Goal: Navigation & Orientation: Understand site structure

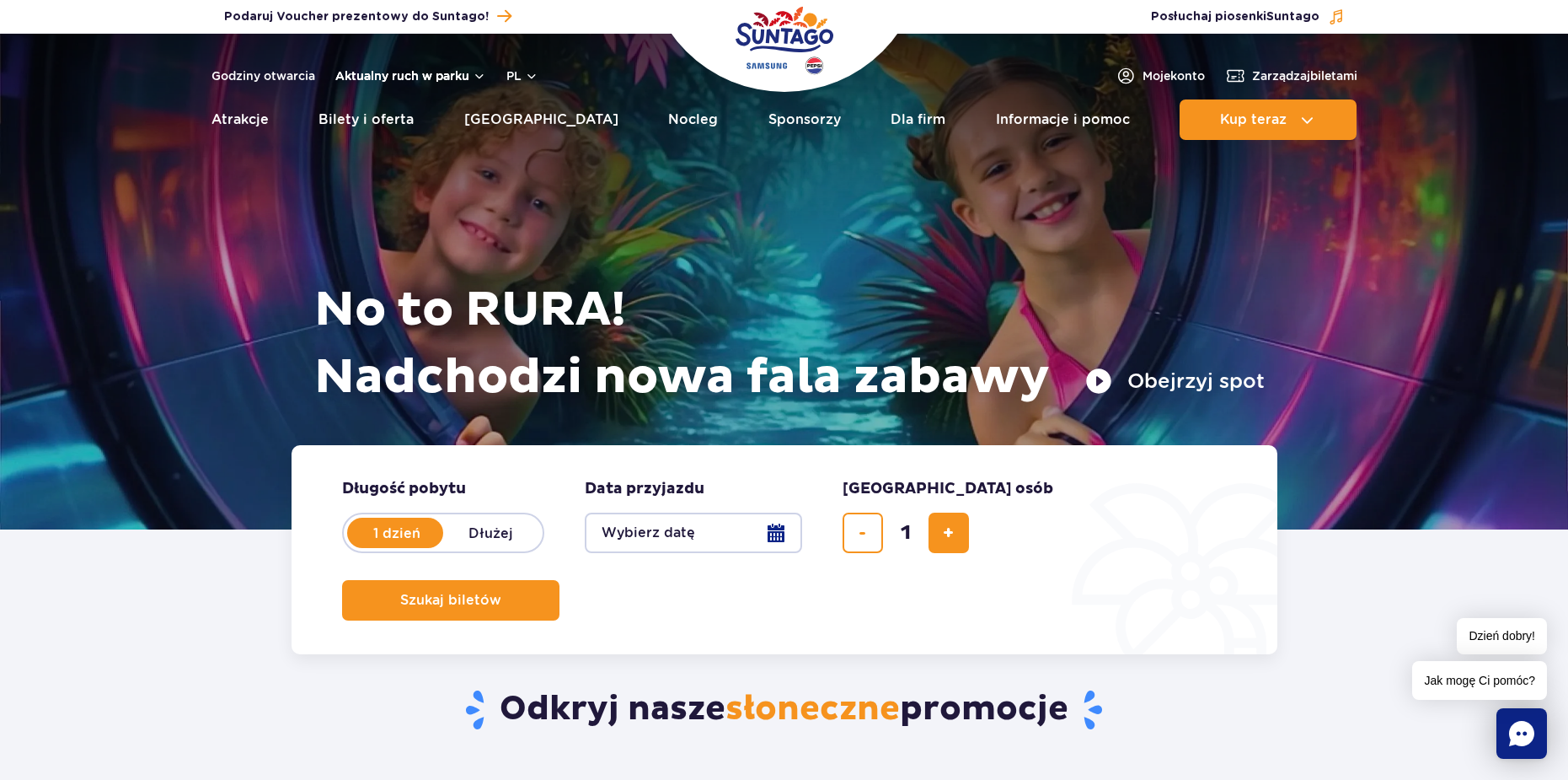
click at [473, 74] on button "Aktualny ruch w parku" at bounding box center [411, 76] width 151 height 14
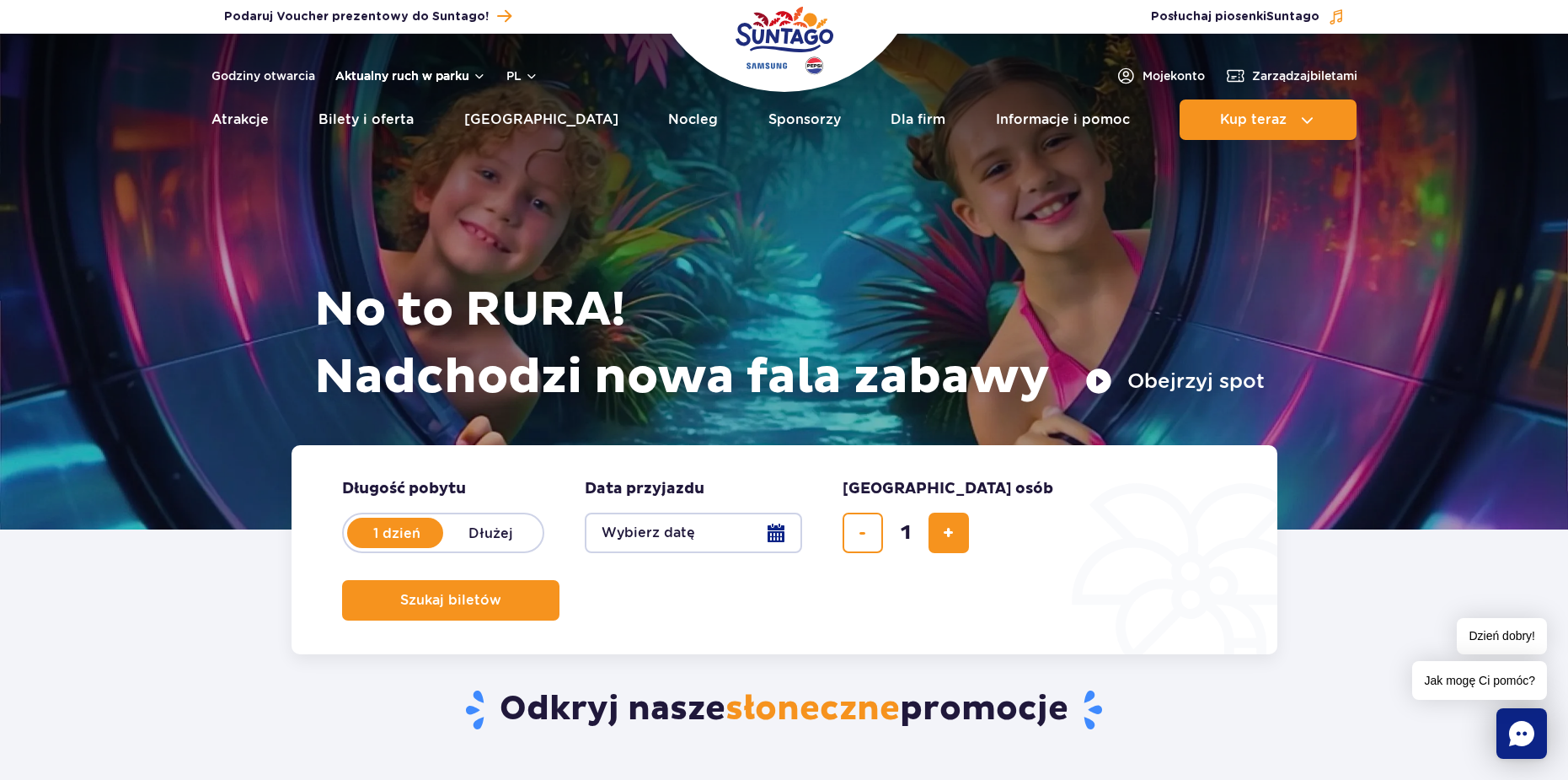
click at [404, 75] on button "Aktualny ruch w parku" at bounding box center [411, 76] width 151 height 14
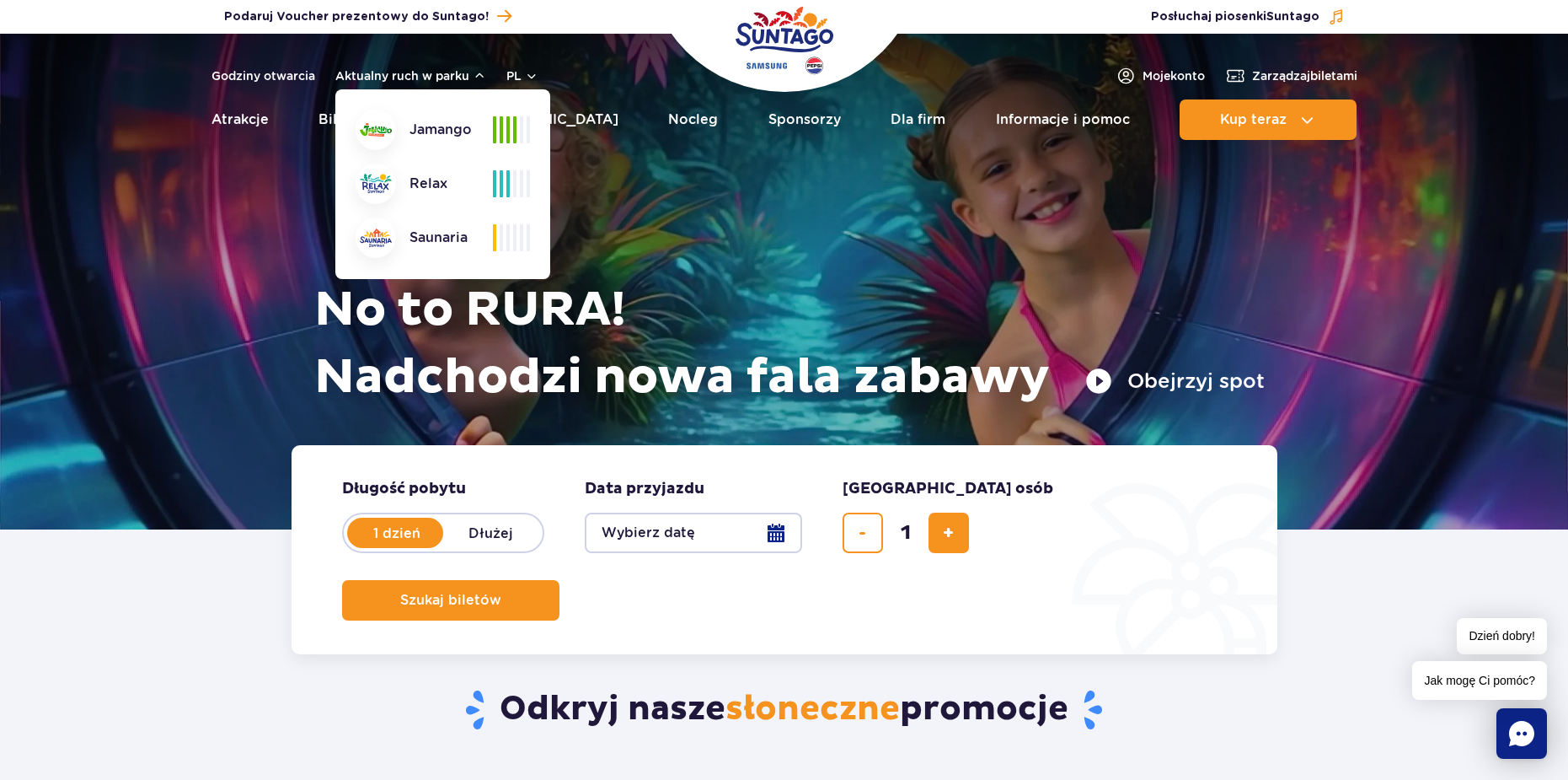
click at [470, 137] on div "Jamango" at bounding box center [425, 130] width 137 height 40
click at [503, 124] on span at bounding box center [502, 130] width 3 height 27
drag, startPoint x: 435, startPoint y: 133, endPoint x: 417, endPoint y: 132, distance: 18.0
click at [434, 133] on div "Jamango" at bounding box center [425, 130] width 137 height 40
click at [361, 129] on img at bounding box center [375, 130] width 32 height 14
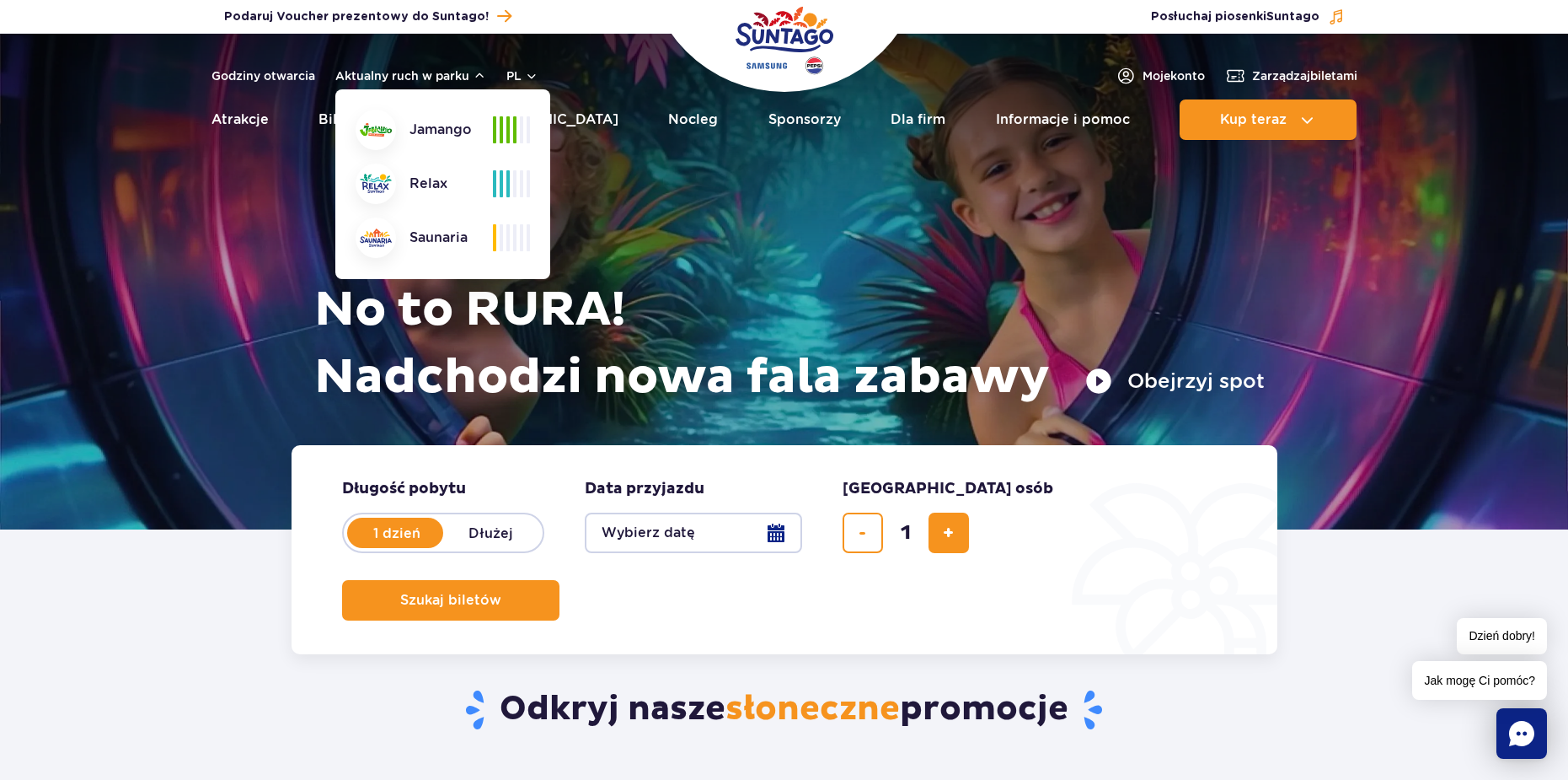
click at [371, 189] on img at bounding box center [375, 183] width 32 height 20
click at [375, 241] on img at bounding box center [375, 238] width 32 height 19
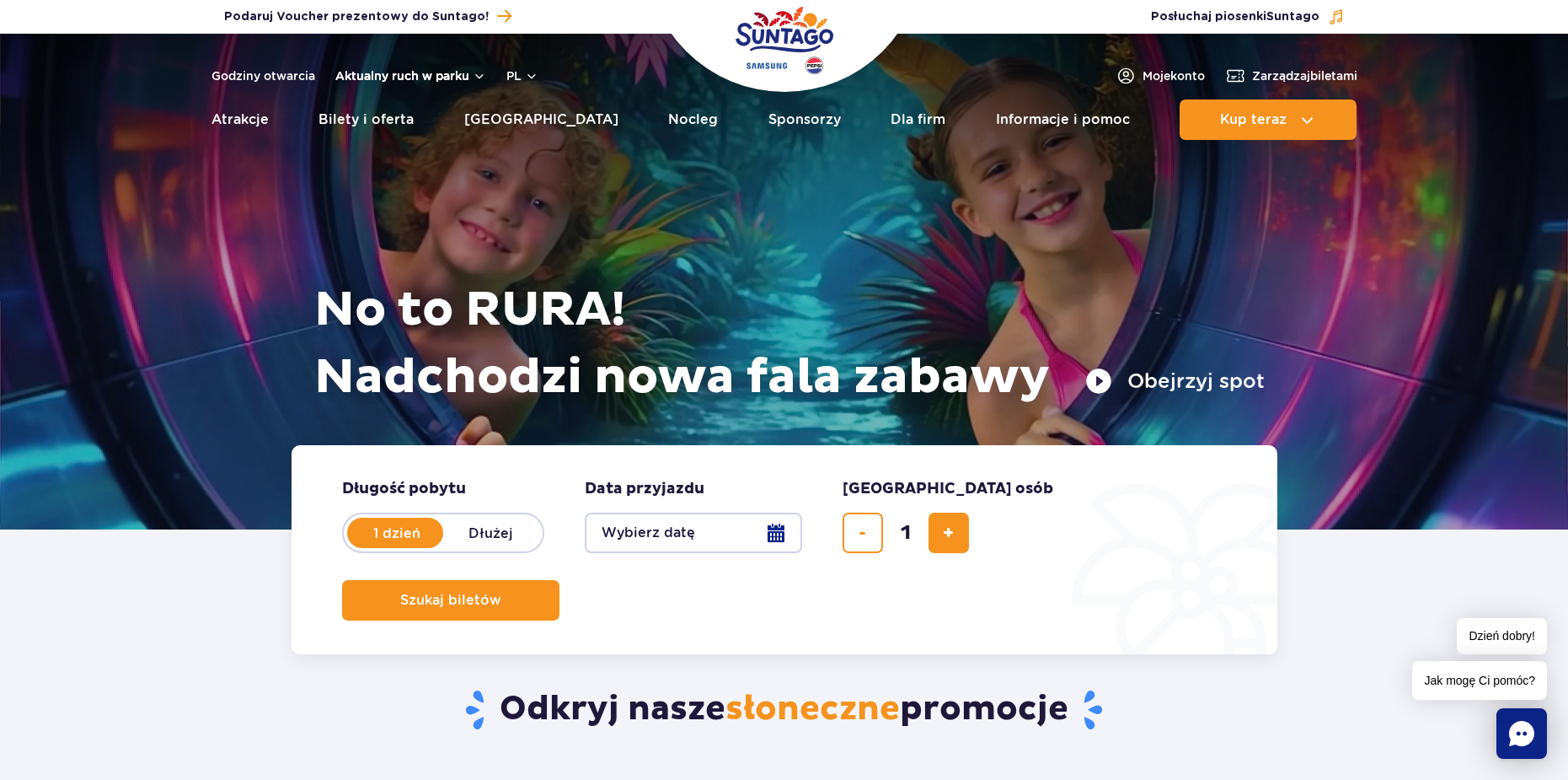
click at [479, 81] on button "Aktualny ruch w parku" at bounding box center [411, 76] width 151 height 14
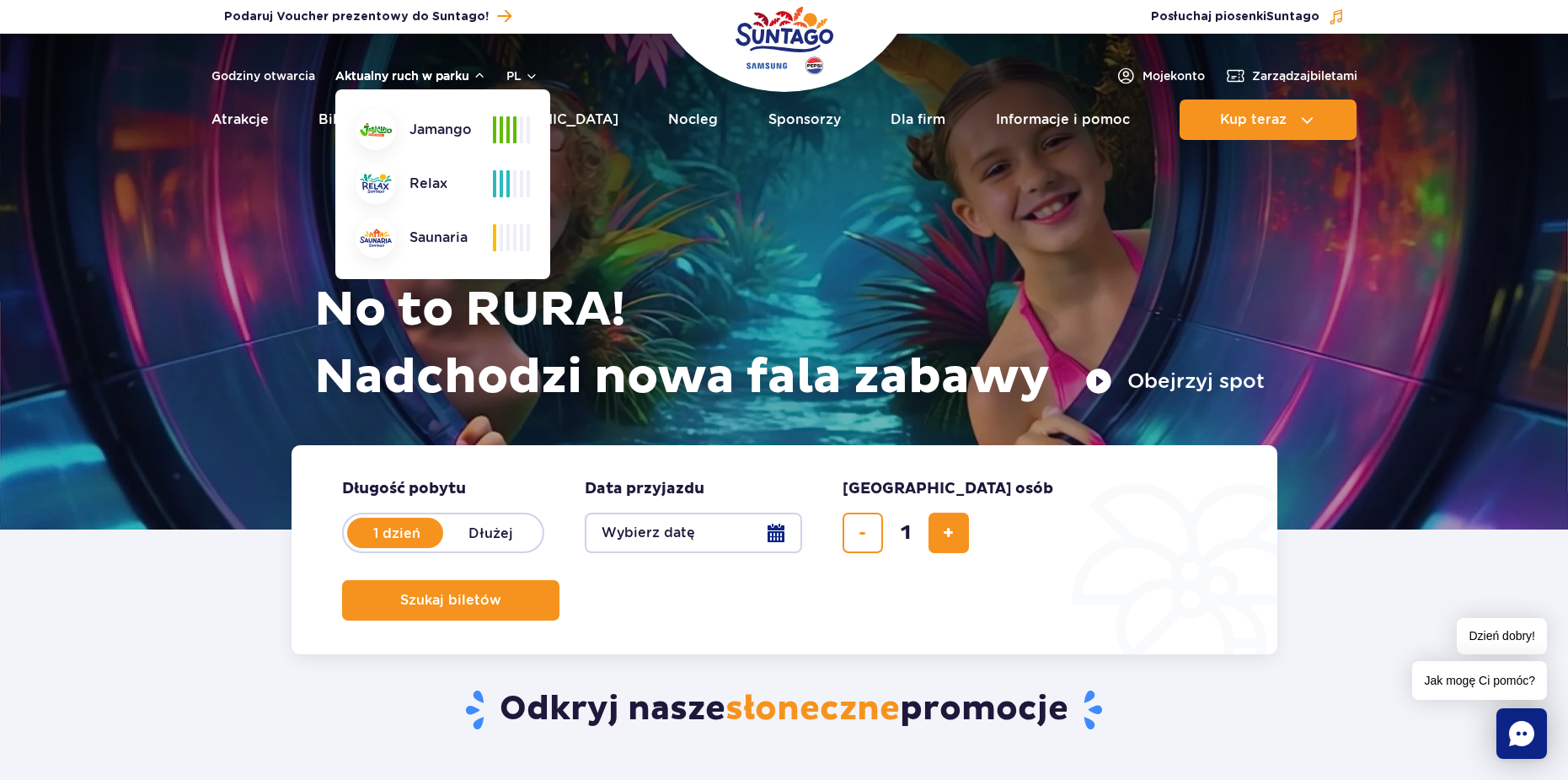
click at [479, 81] on button "Aktualny ruch w parku" at bounding box center [411, 76] width 151 height 14
